Goal: Task Accomplishment & Management: Manage account settings

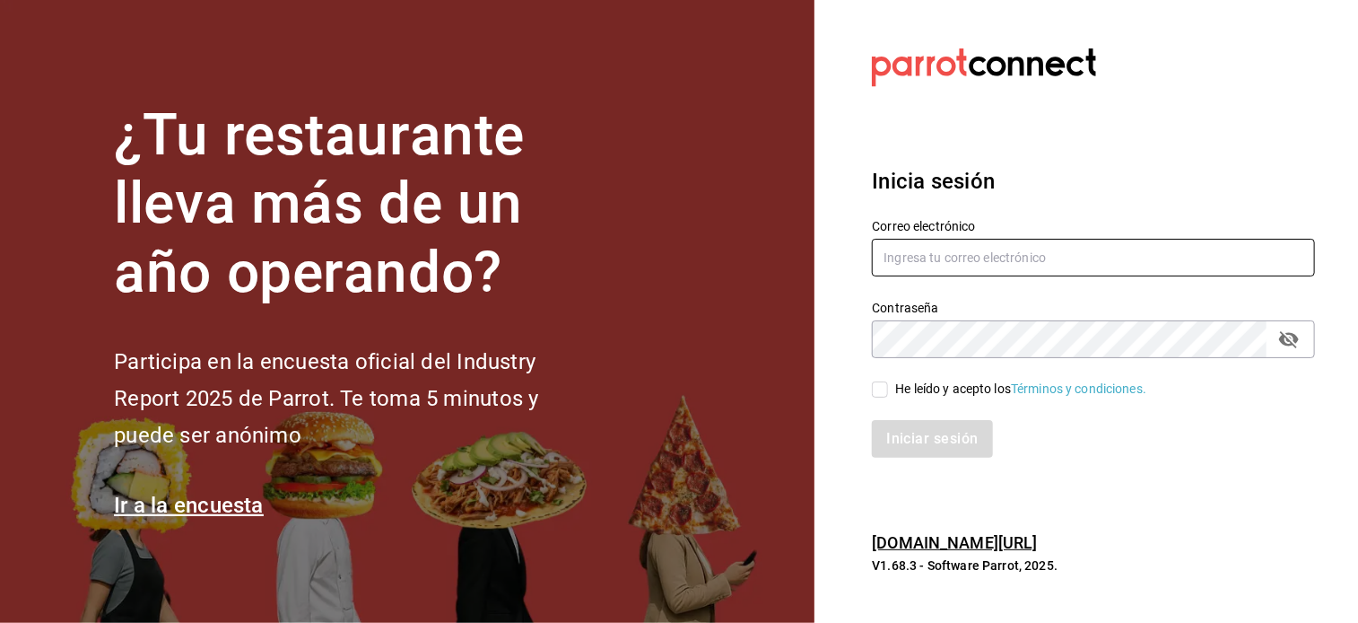
type input "[EMAIL_ADDRESS][DOMAIN_NAME]"
click at [883, 399] on div "Iniciar sesión" at bounding box center [1082, 427] width 465 height 59
click at [879, 388] on input "He leído y acepto los Términos y condiciones." at bounding box center [880, 389] width 16 height 16
checkbox input "true"
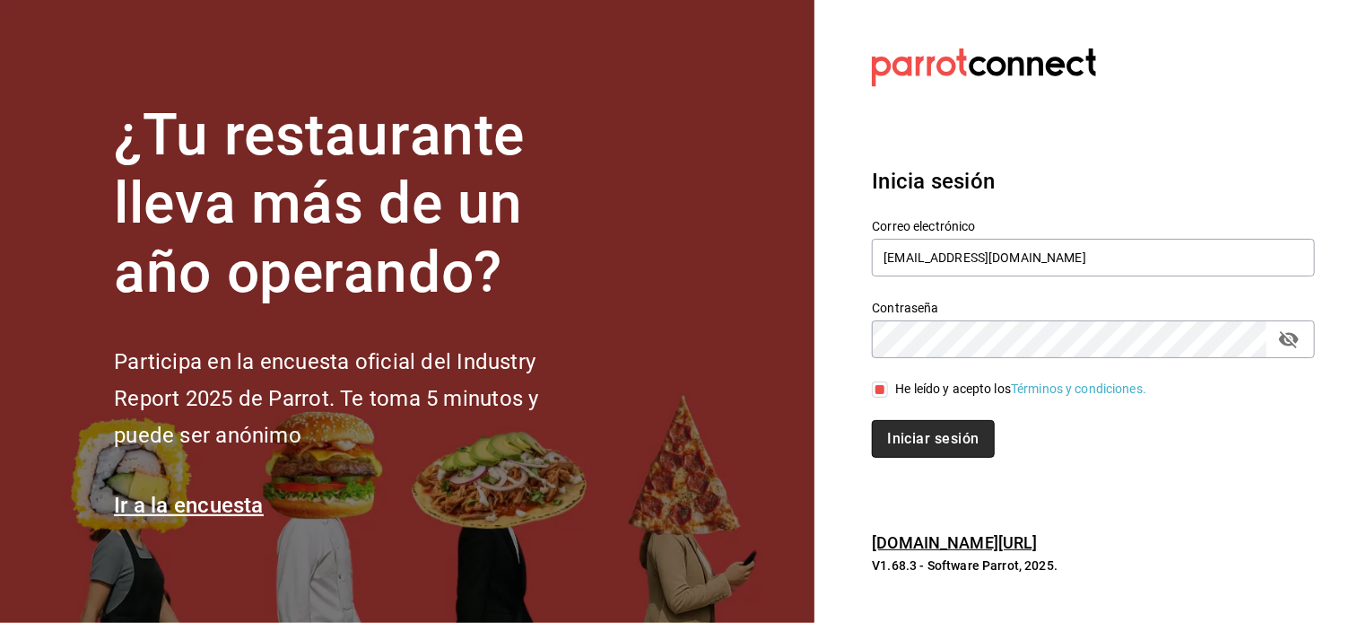
click at [915, 438] on button "Iniciar sesión" at bounding box center [933, 439] width 122 height 38
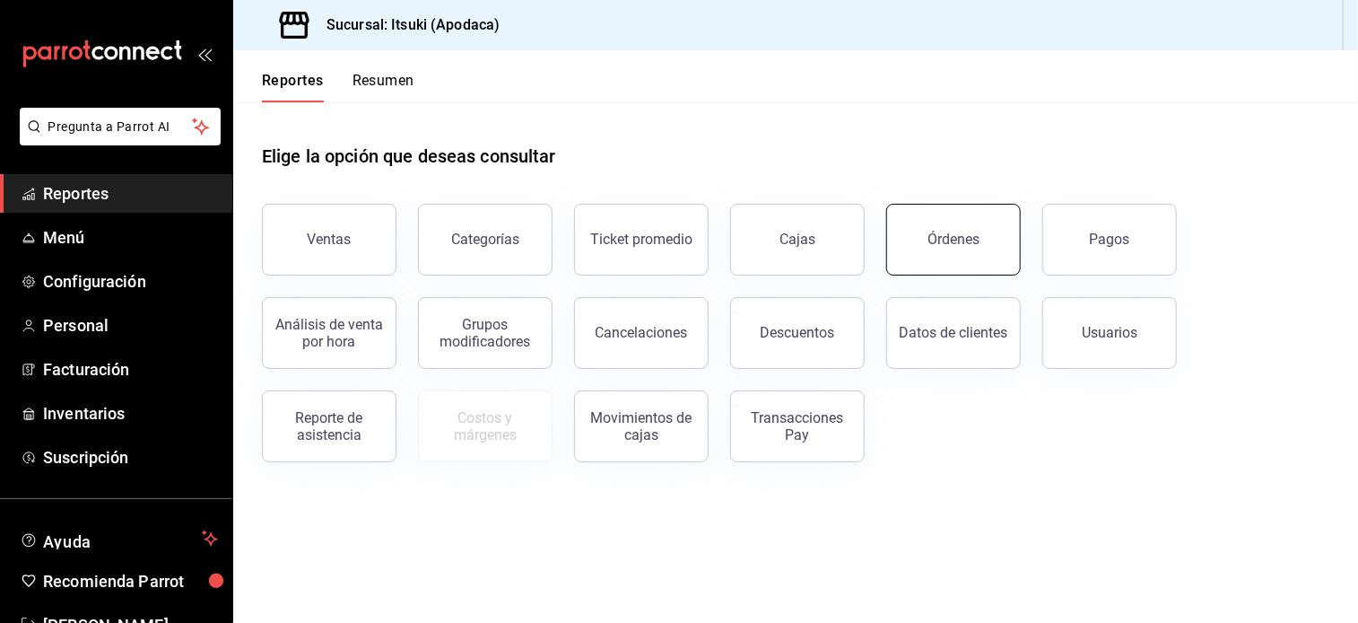
click at [954, 243] on div "Órdenes" at bounding box center [954, 239] width 52 height 17
